Goal: Information Seeking & Learning: Learn about a topic

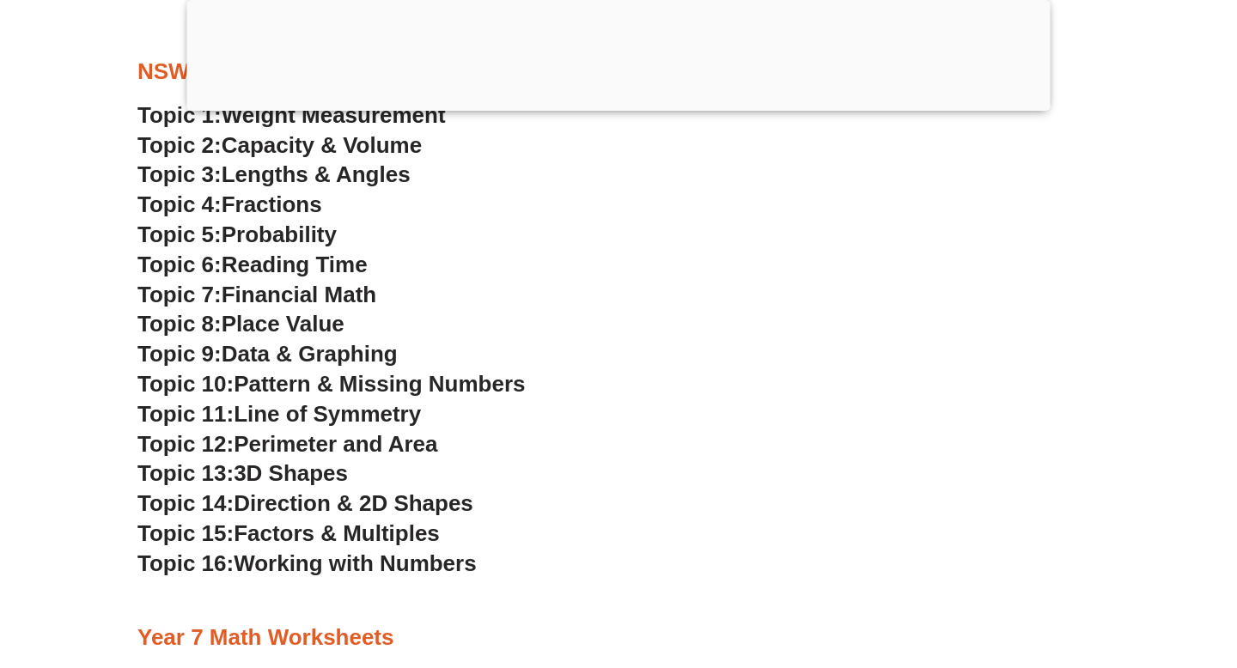
scroll to position [4533, 0]
click at [398, 382] on span "Pattern & Missing Numbers" at bounding box center [379, 385] width 291 height 26
click at [429, 561] on span "Working with Numbers" at bounding box center [355, 565] width 242 height 26
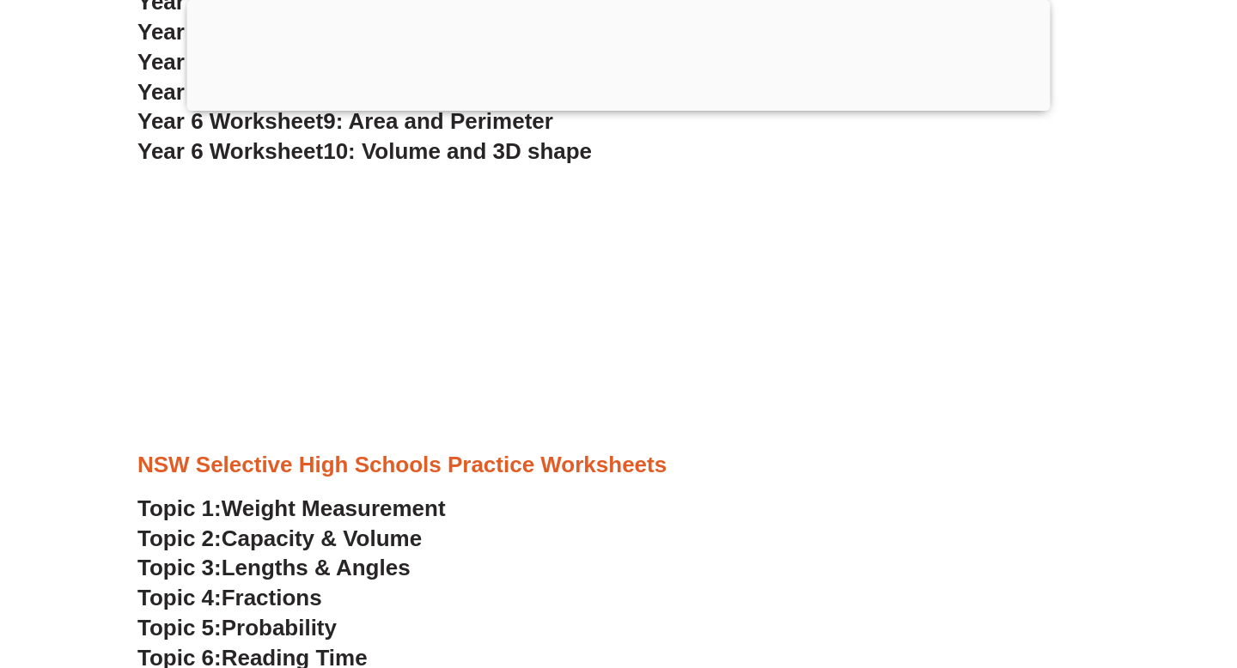
scroll to position [4143, 0]
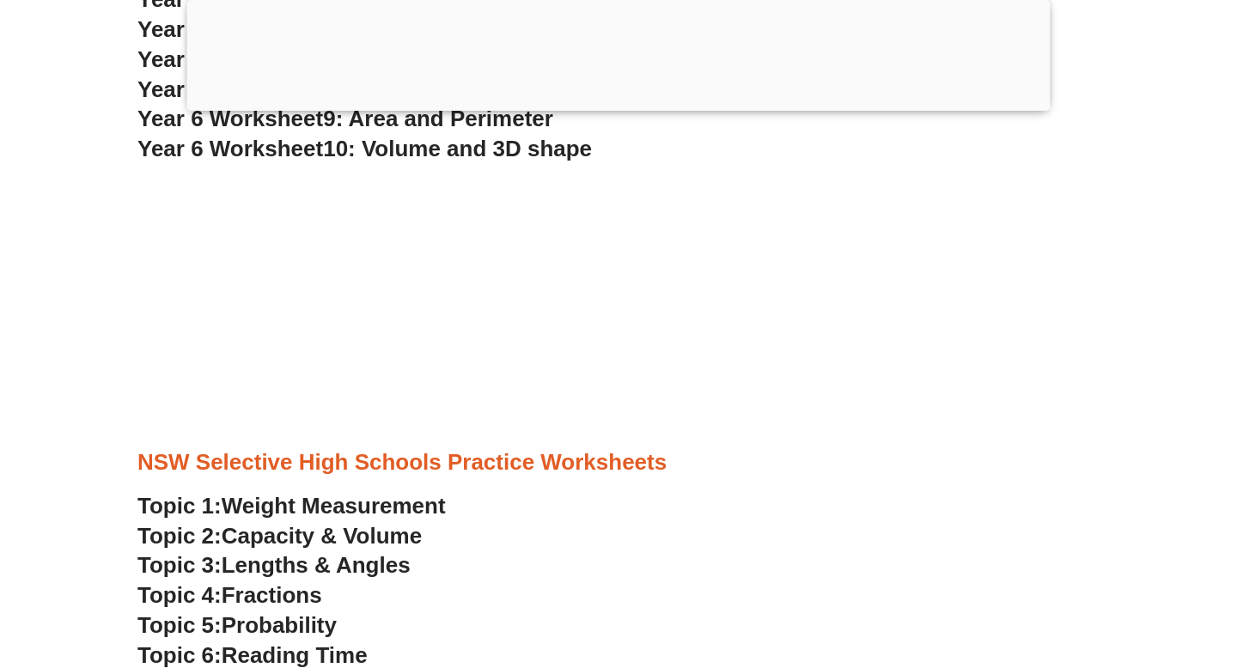
click at [272, 593] on span "Fractions" at bounding box center [272, 595] width 101 height 26
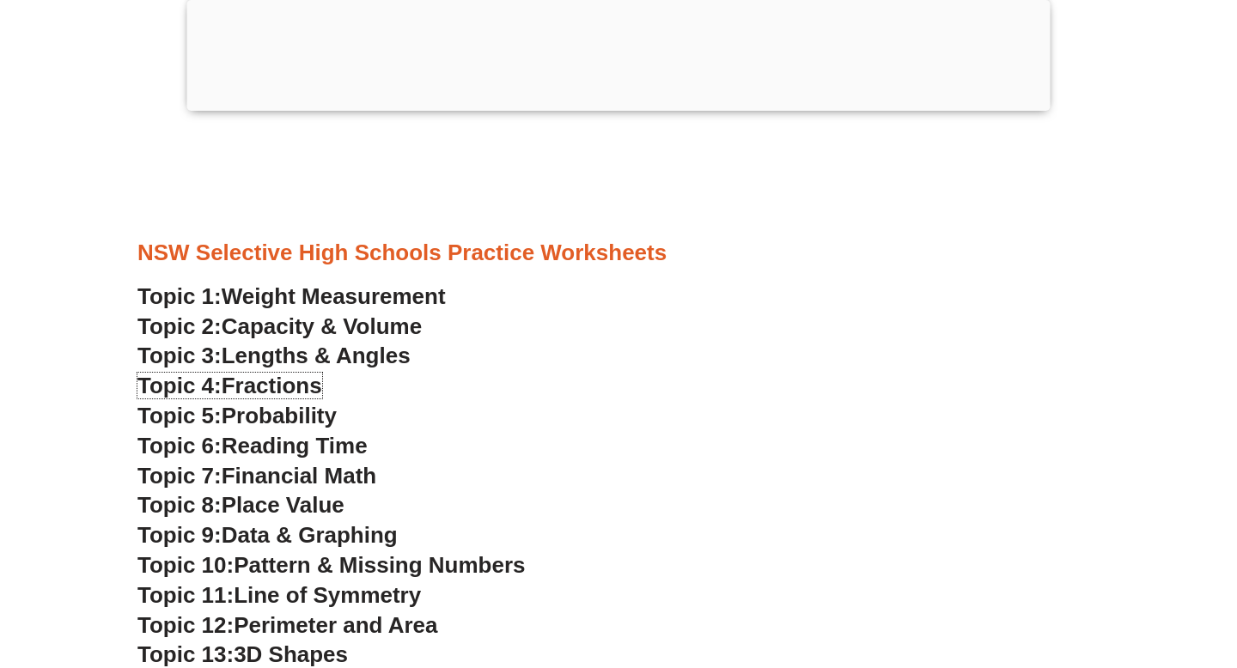
scroll to position [4273, 0]
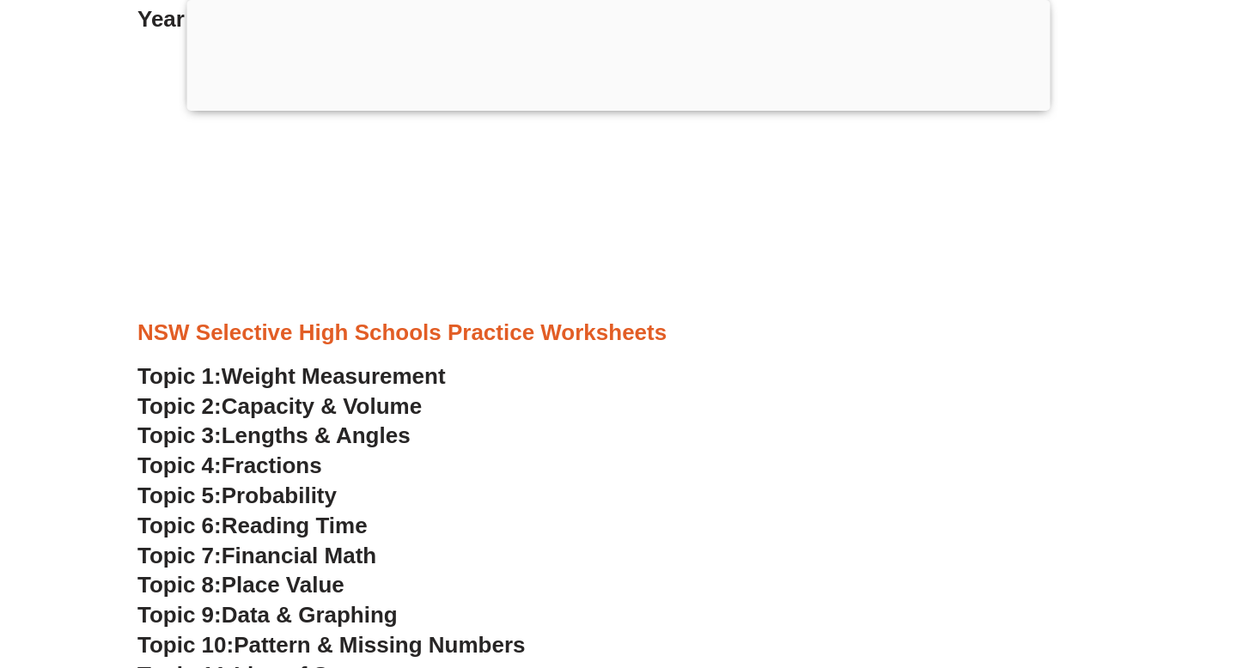
click at [413, 489] on h3 "Topic 5: Probability" at bounding box center [618, 496] width 962 height 29
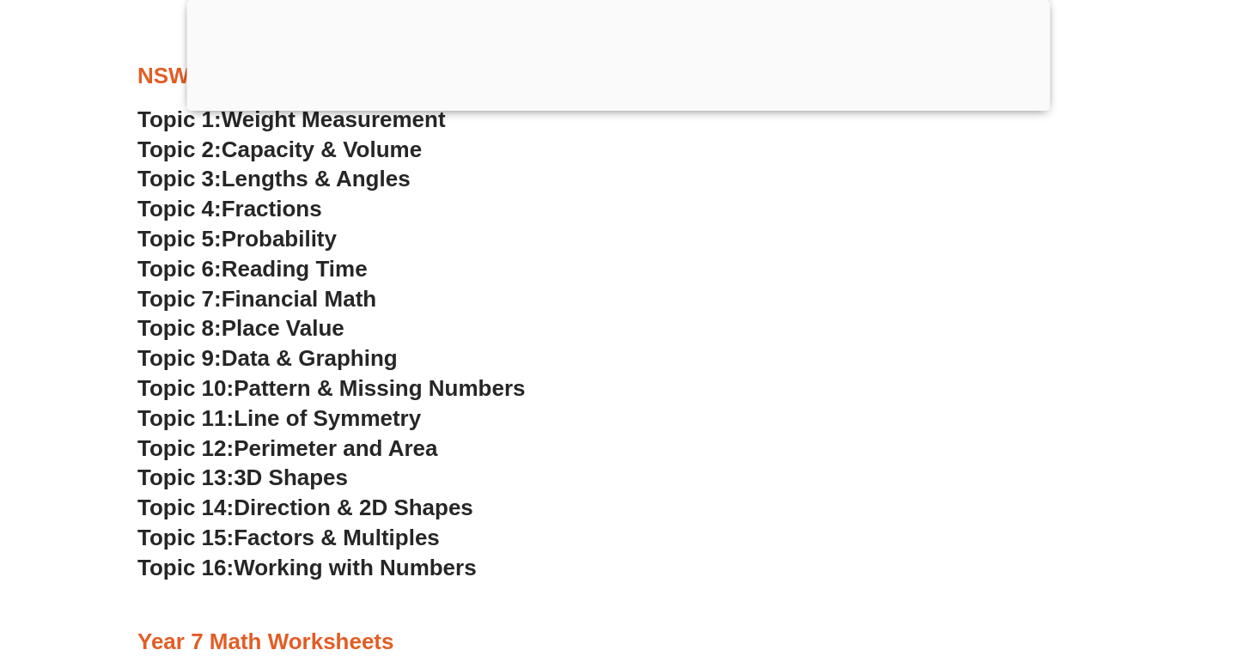
scroll to position [4558, 0]
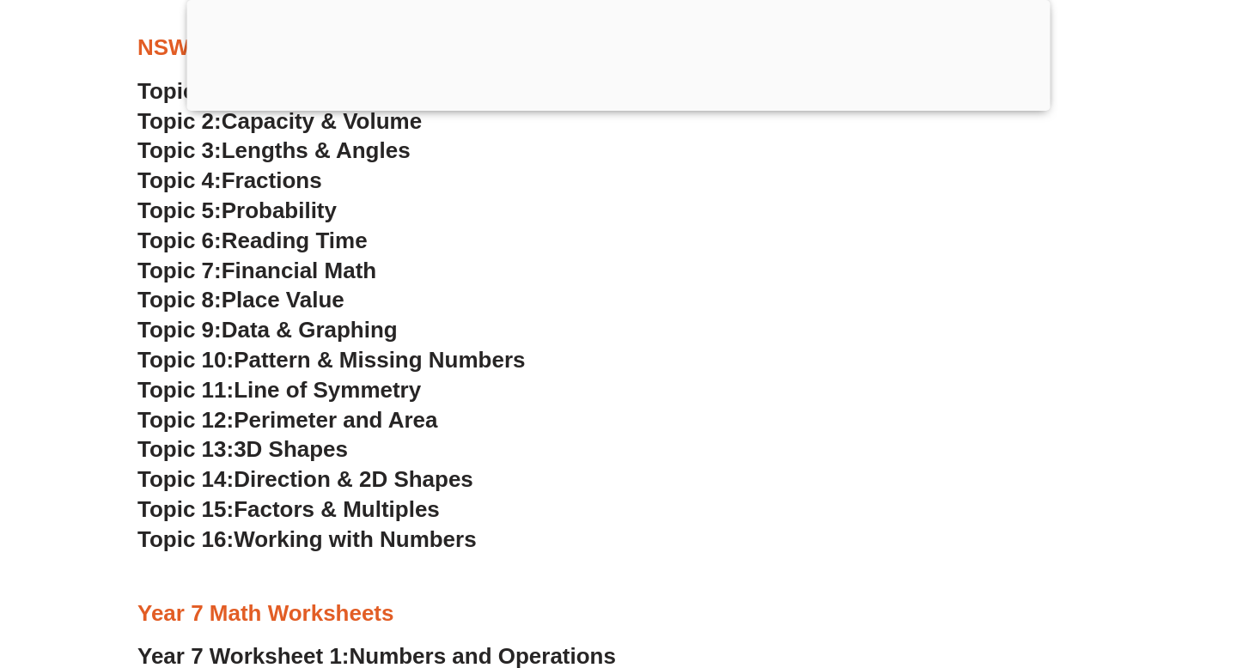
click at [370, 331] on span "Data & Graphing" at bounding box center [310, 330] width 176 height 26
click at [221, 198] on span "Topic 5:" at bounding box center [179, 211] width 84 height 26
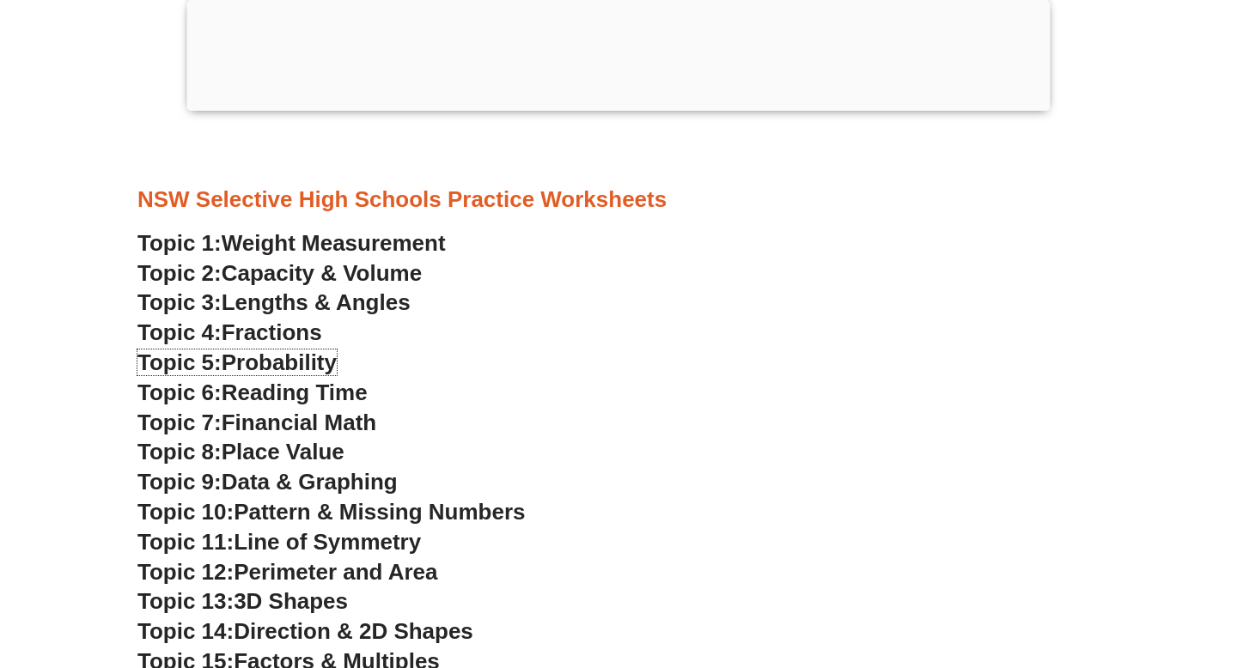
scroll to position [4405, 0]
click at [264, 619] on span "Direction & 2D Shapes" at bounding box center [354, 632] width 240 height 26
click at [378, 572] on span "Perimeter and Area" at bounding box center [336, 573] width 204 height 26
click at [320, 605] on span "3D Shapes" at bounding box center [291, 602] width 114 height 26
